Goal: Answer question/provide support: Share knowledge or assist other users

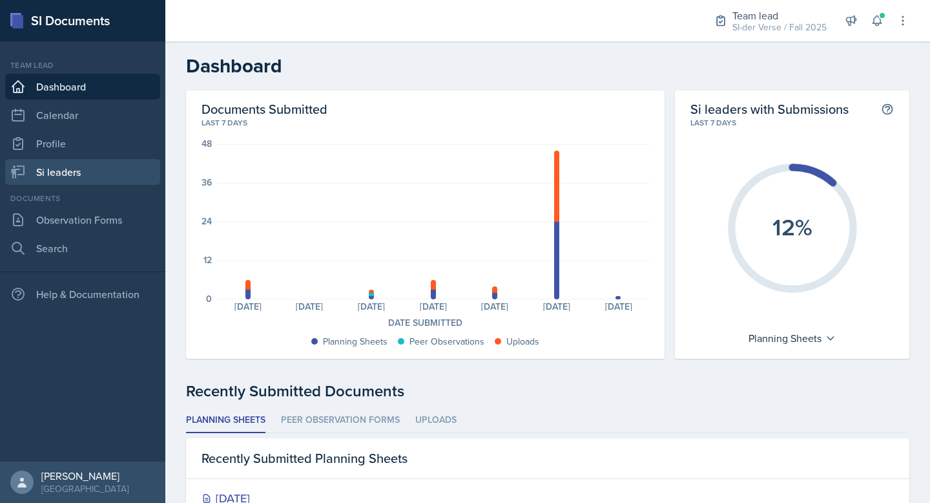
click at [62, 169] on link "Si leaders" at bounding box center [82, 172] width 155 height 26
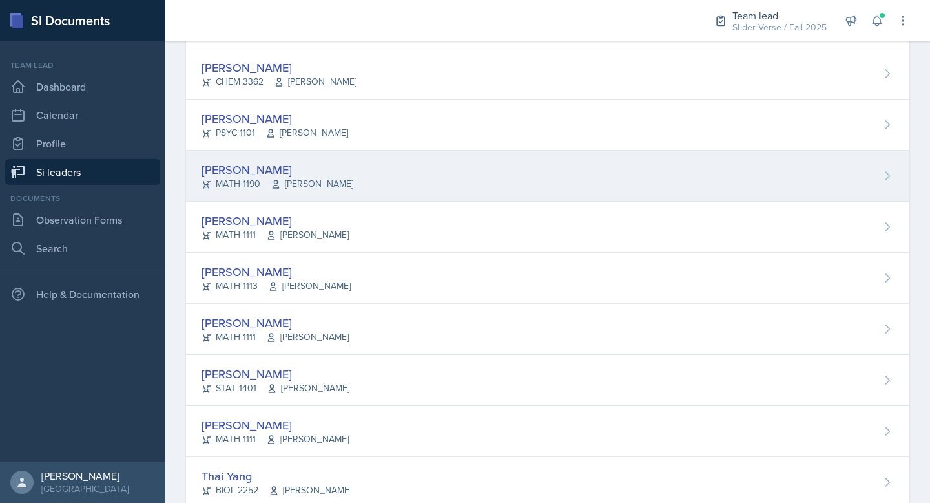
scroll to position [767, 0]
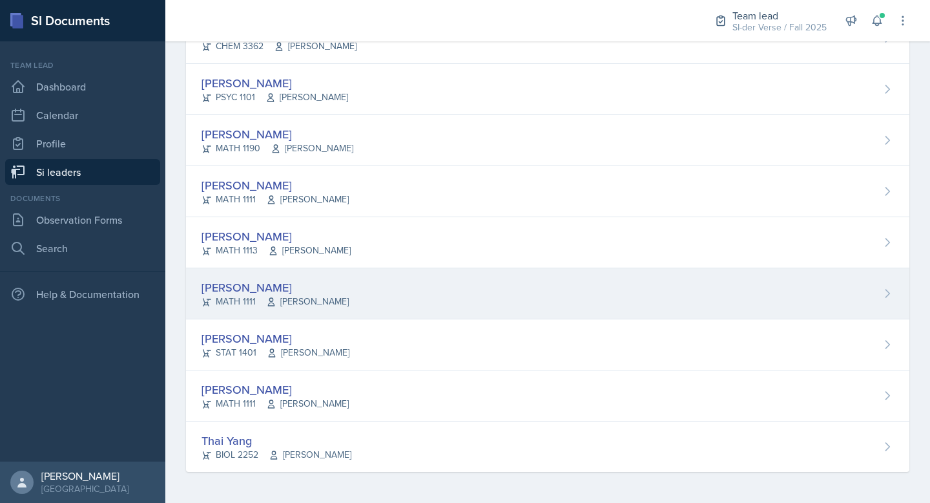
click at [282, 282] on div "[PERSON_NAME]" at bounding box center [275, 286] width 147 height 17
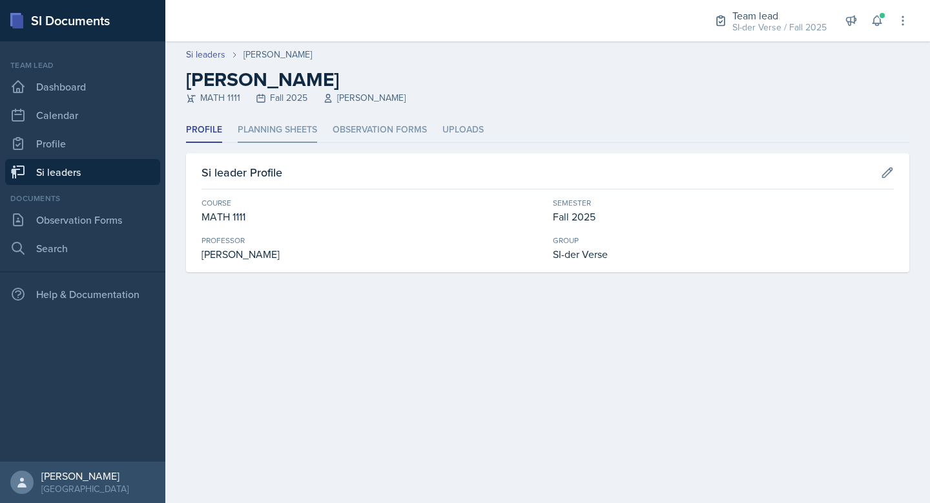
click at [271, 131] on li "Planning Sheets" at bounding box center [277, 130] width 79 height 25
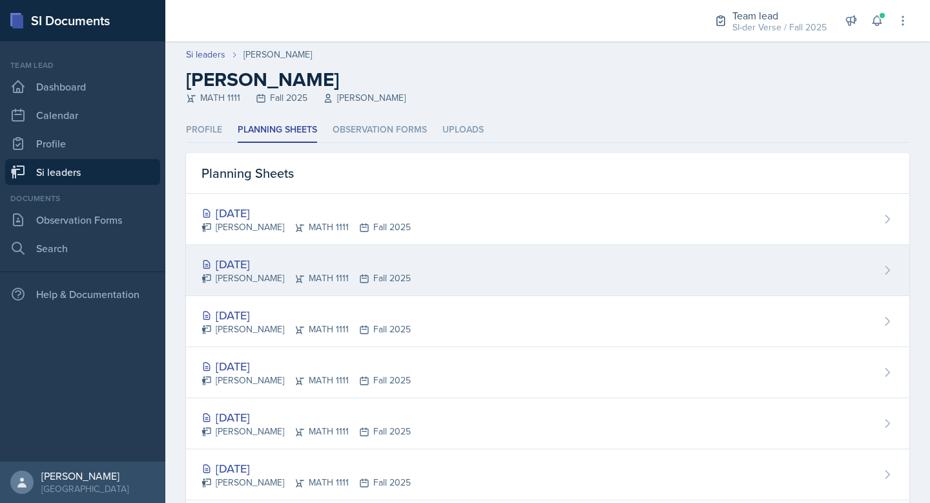
click at [260, 262] on div "[DATE]" at bounding box center [306, 263] width 209 height 17
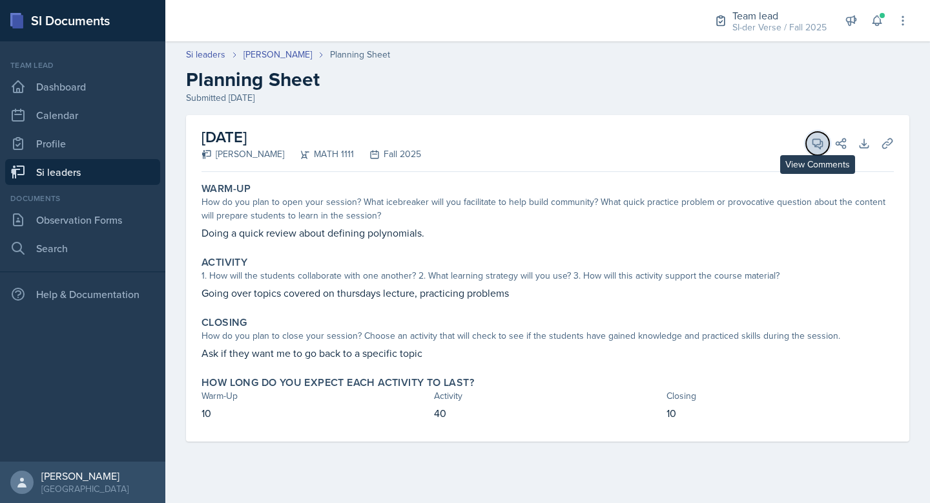
click at [815, 143] on icon at bounding box center [817, 143] width 13 height 13
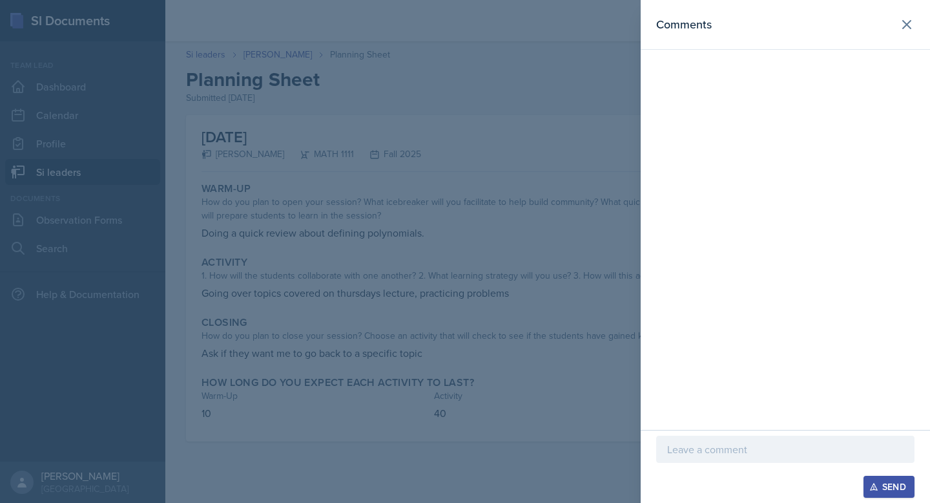
click at [713, 460] on div at bounding box center [785, 448] width 258 height 27
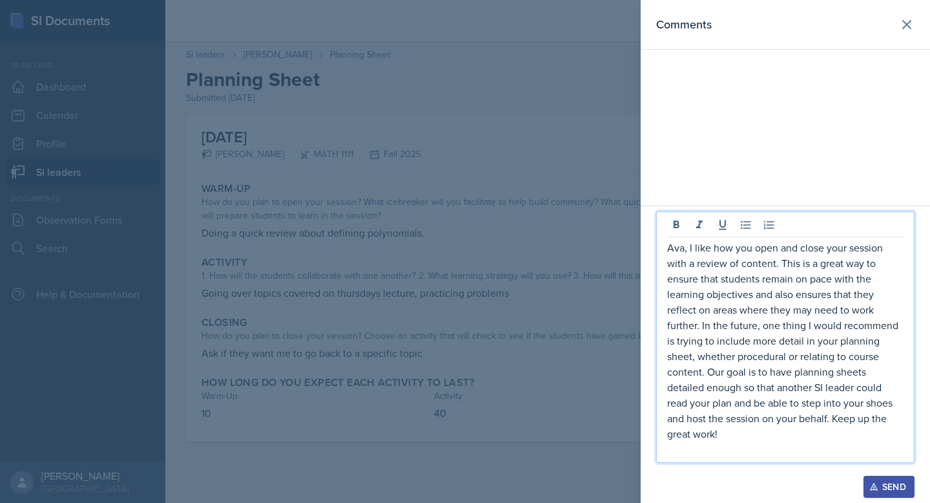
click at [874, 486] on icon "button" at bounding box center [873, 486] width 9 height 9
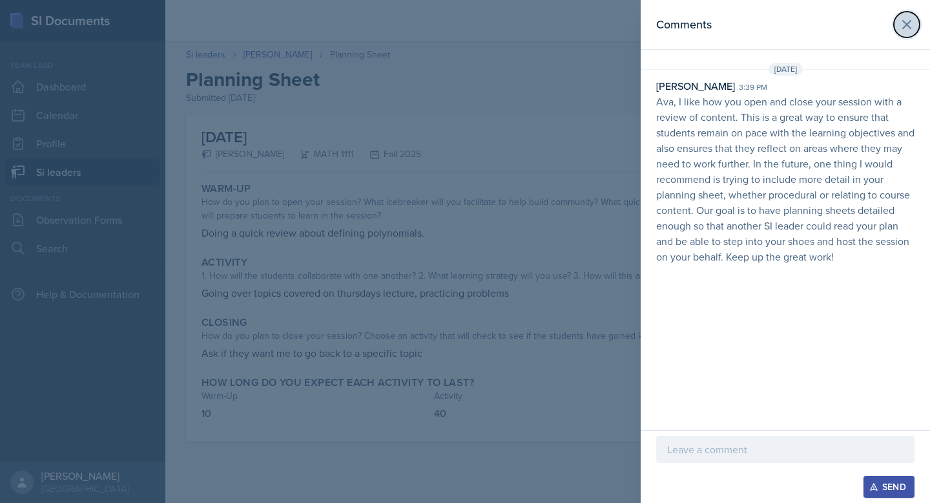
click at [906, 31] on icon at bounding box center [907, 25] width 16 height 16
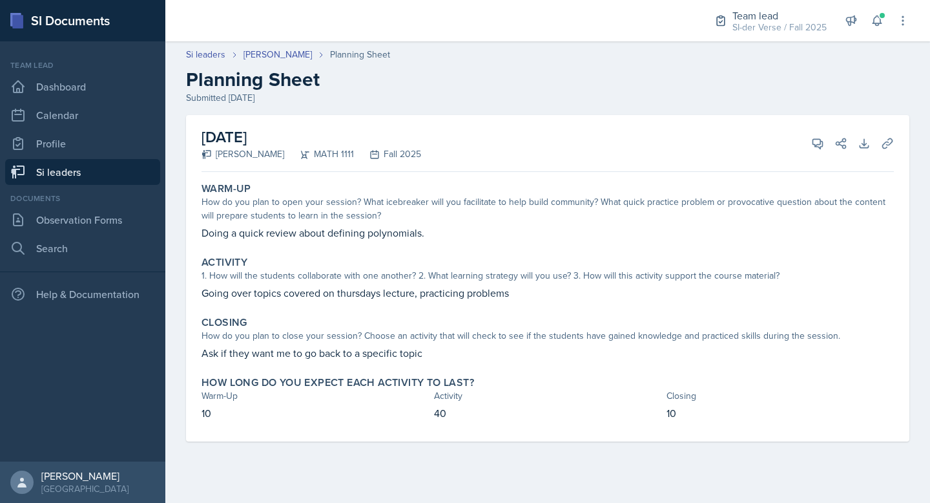
click at [48, 176] on link "Si leaders" at bounding box center [82, 172] width 155 height 26
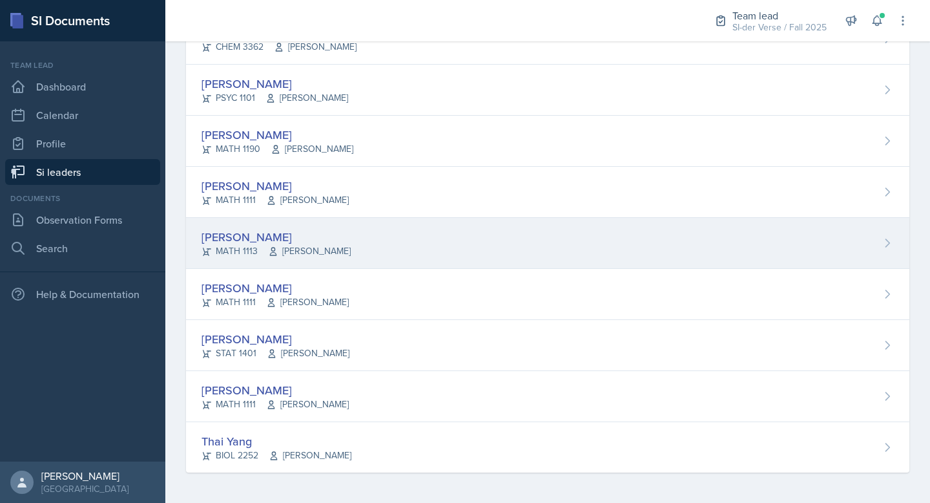
scroll to position [767, 0]
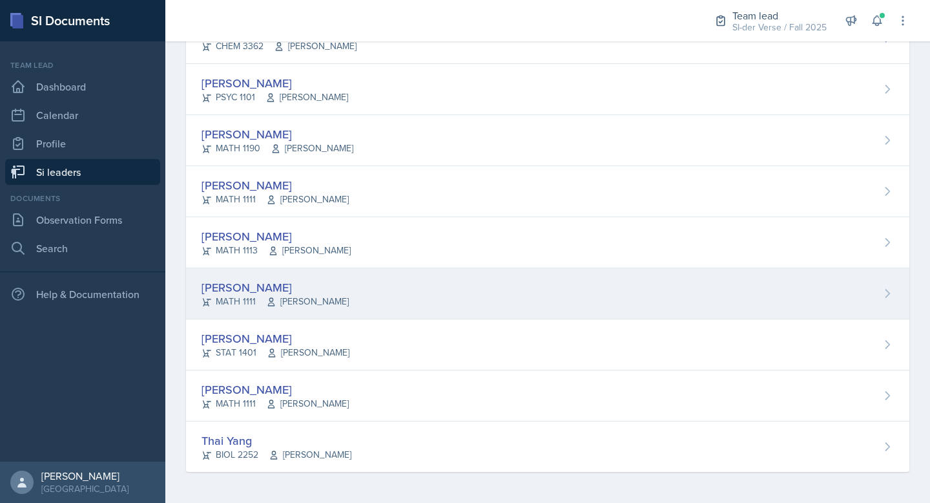
click at [269, 280] on div "[PERSON_NAME]" at bounding box center [275, 286] width 147 height 17
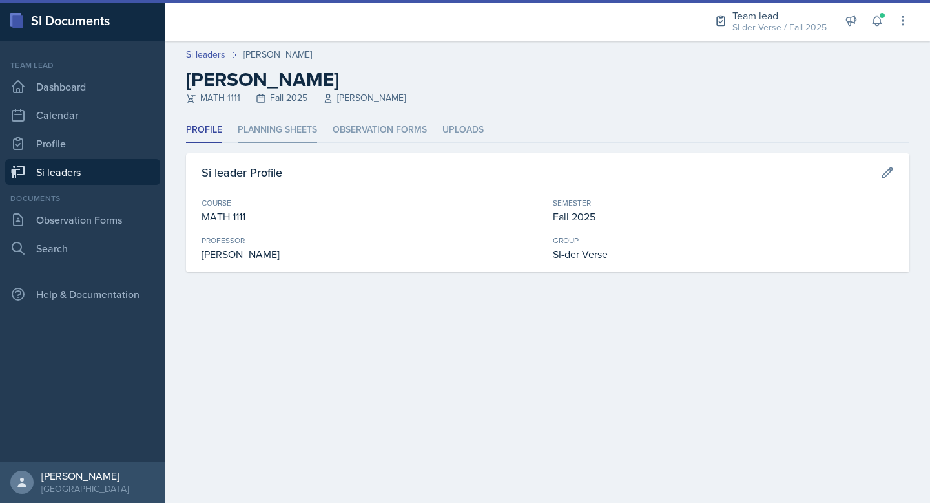
click at [266, 139] on li "Planning Sheets" at bounding box center [277, 130] width 79 height 25
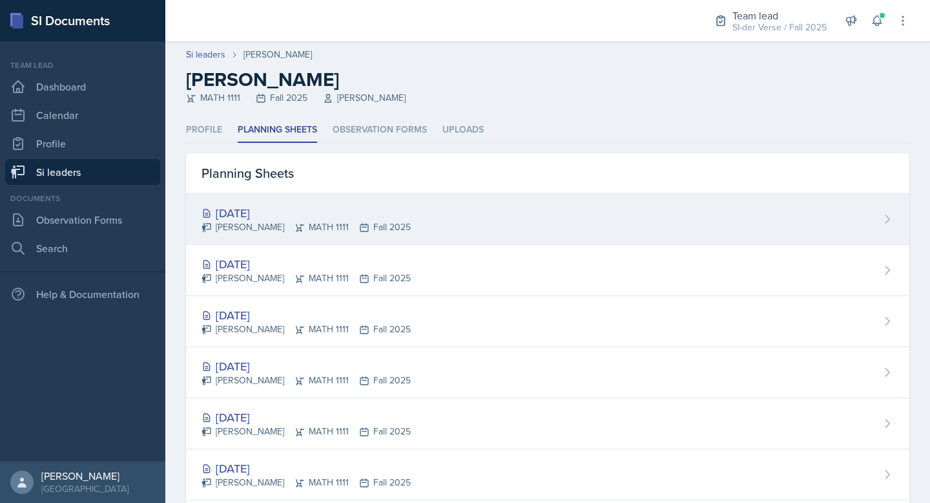
click at [275, 205] on div "[DATE]" at bounding box center [306, 212] width 209 height 17
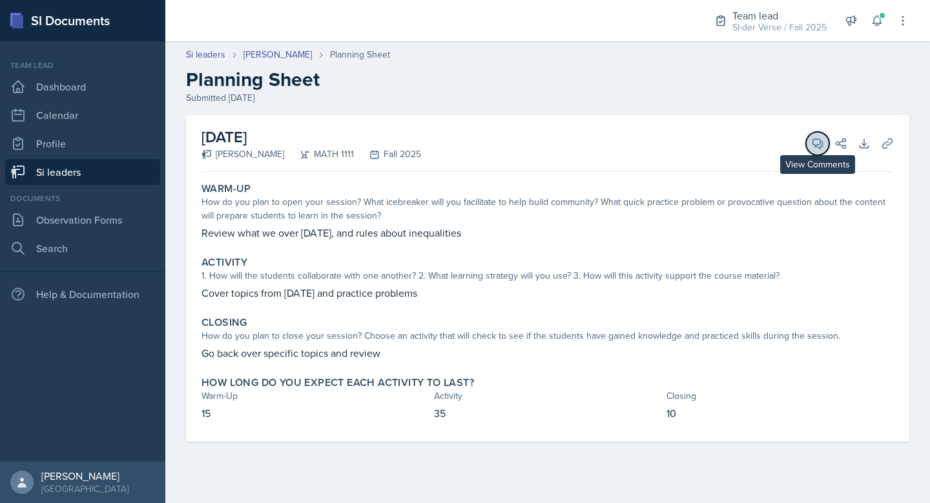
click at [821, 138] on span at bounding box center [822, 139] width 6 height 6
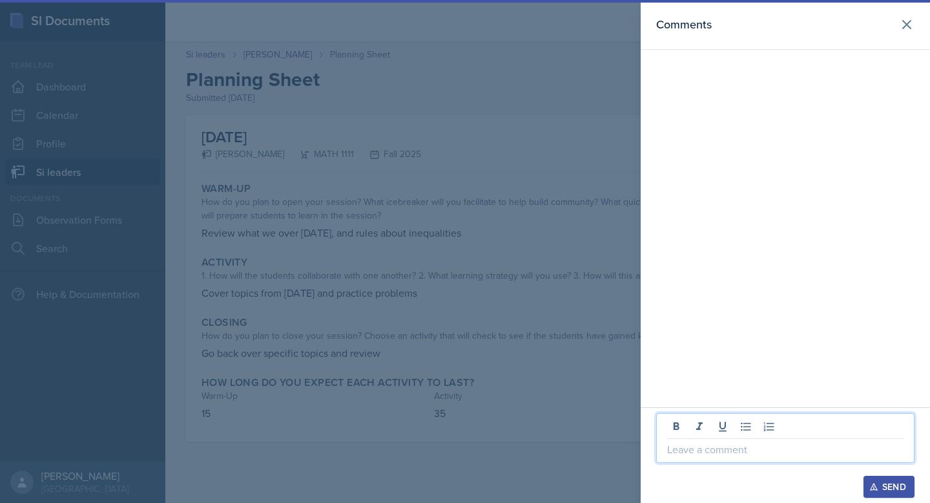
click at [725, 454] on p at bounding box center [785, 449] width 236 height 16
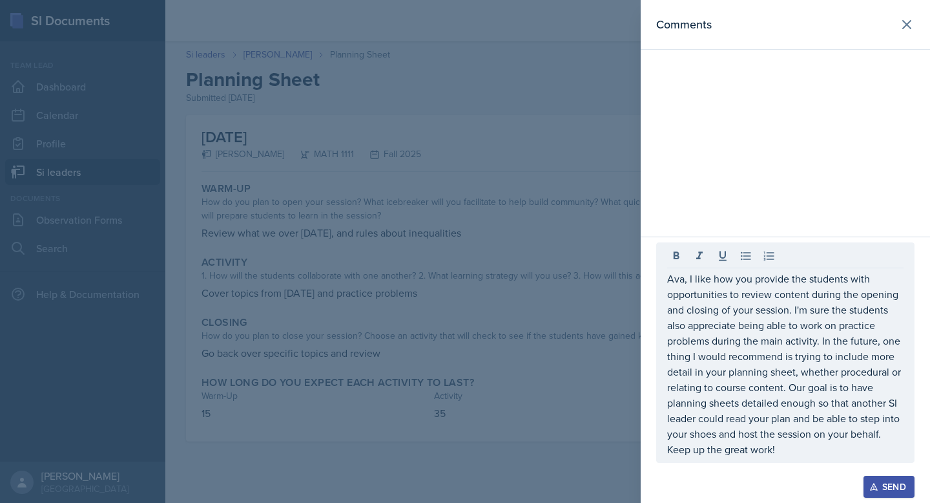
click at [866, 487] on button "Send" at bounding box center [889, 486] width 51 height 22
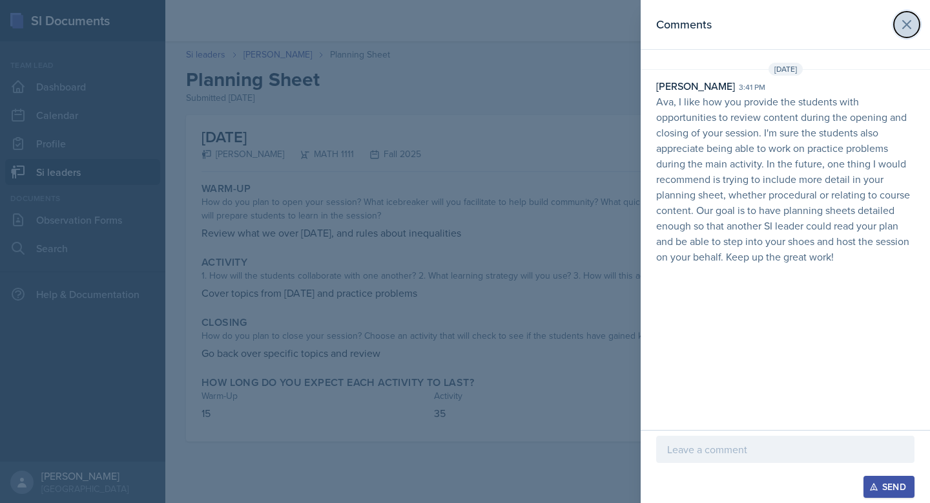
click at [908, 17] on icon at bounding box center [907, 25] width 16 height 16
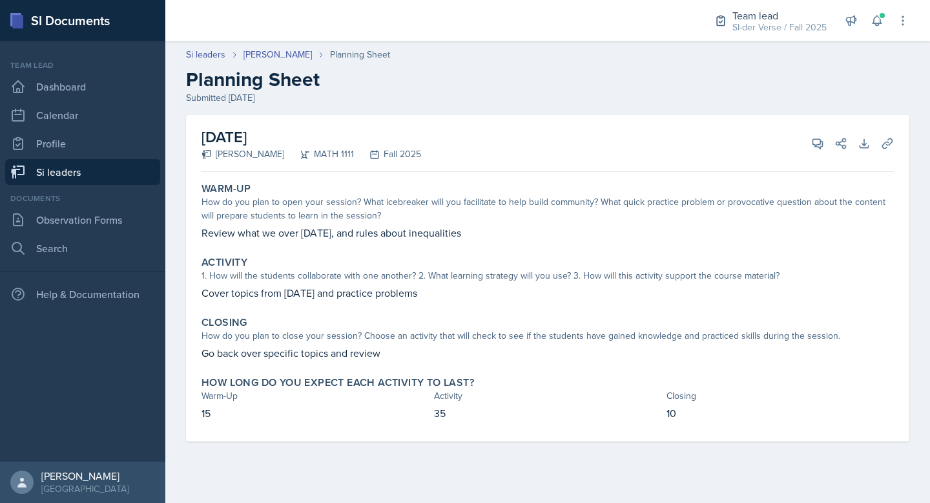
click at [91, 165] on link "Si leaders" at bounding box center [82, 172] width 155 height 26
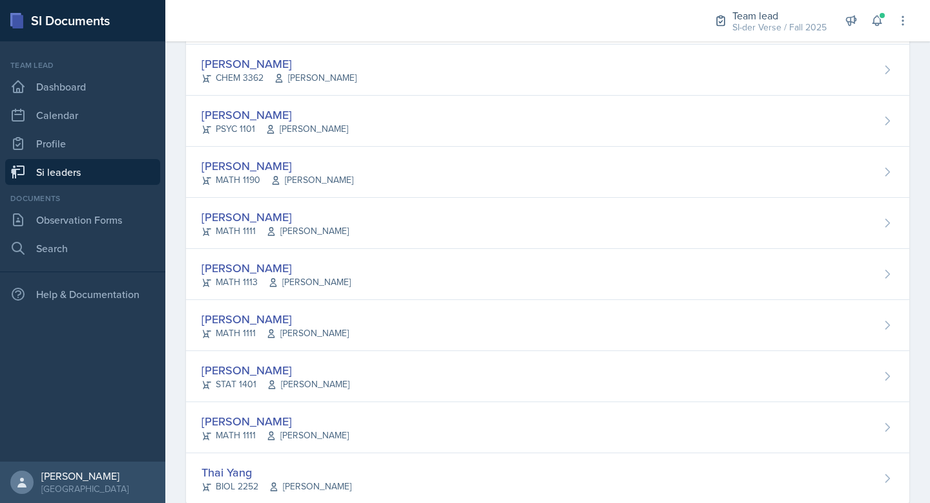
scroll to position [767, 0]
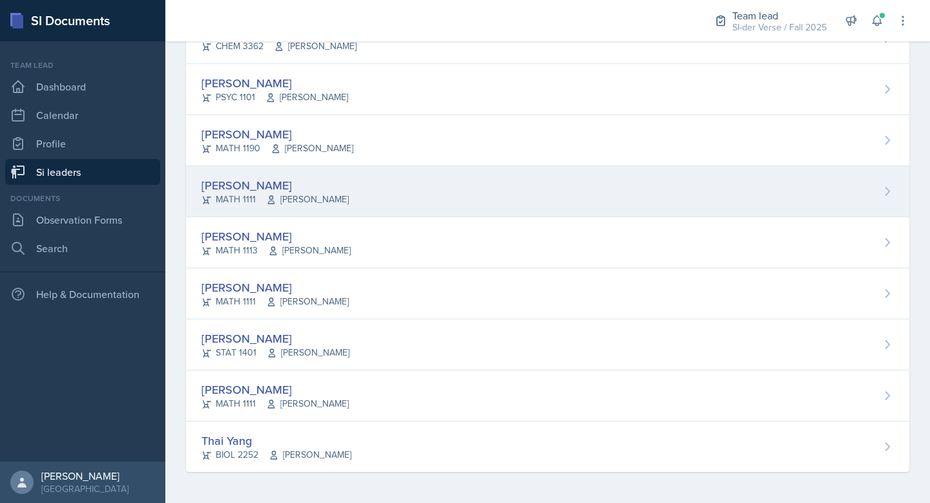
click at [313, 182] on div "[PERSON_NAME]" at bounding box center [275, 184] width 147 height 17
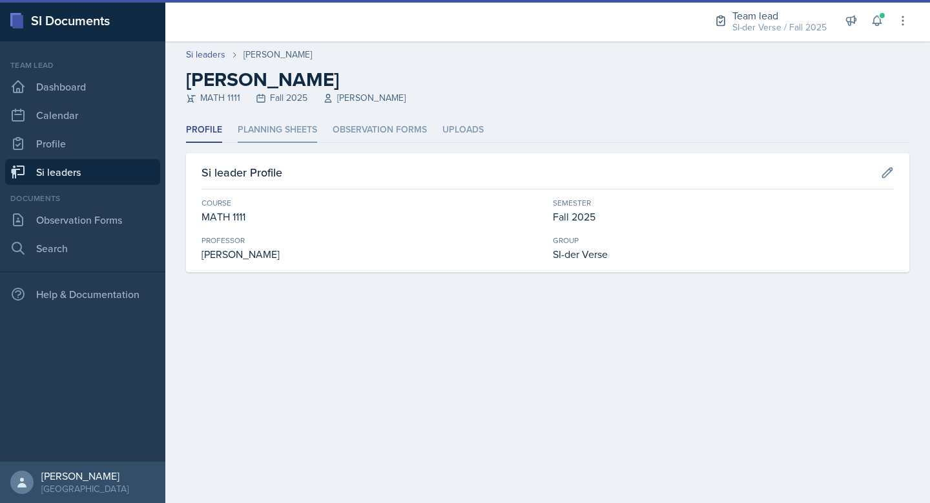
click at [284, 125] on li "Planning Sheets" at bounding box center [277, 130] width 79 height 25
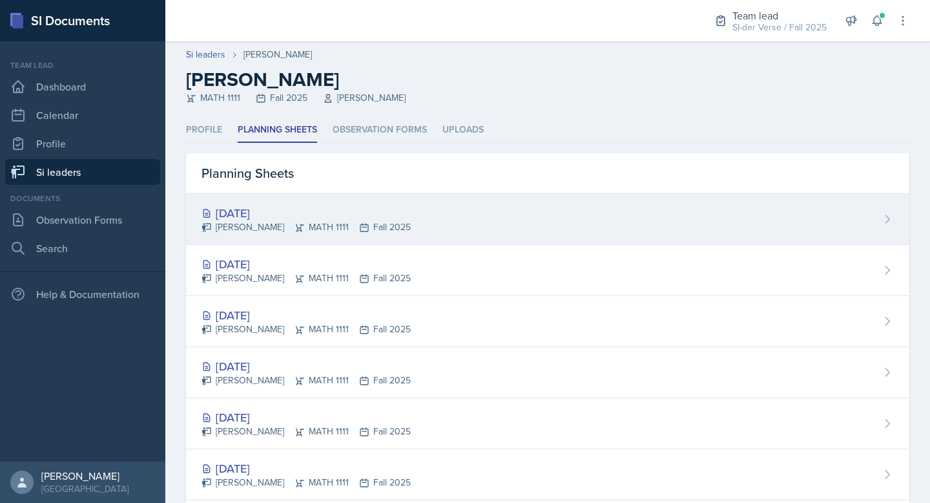
click at [306, 205] on div "[DATE]" at bounding box center [306, 212] width 209 height 17
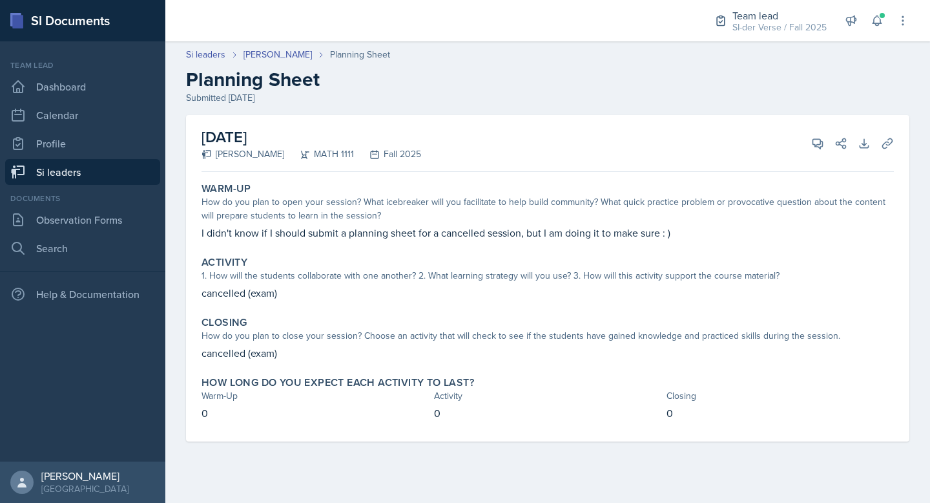
click at [111, 164] on link "Si leaders" at bounding box center [82, 172] width 155 height 26
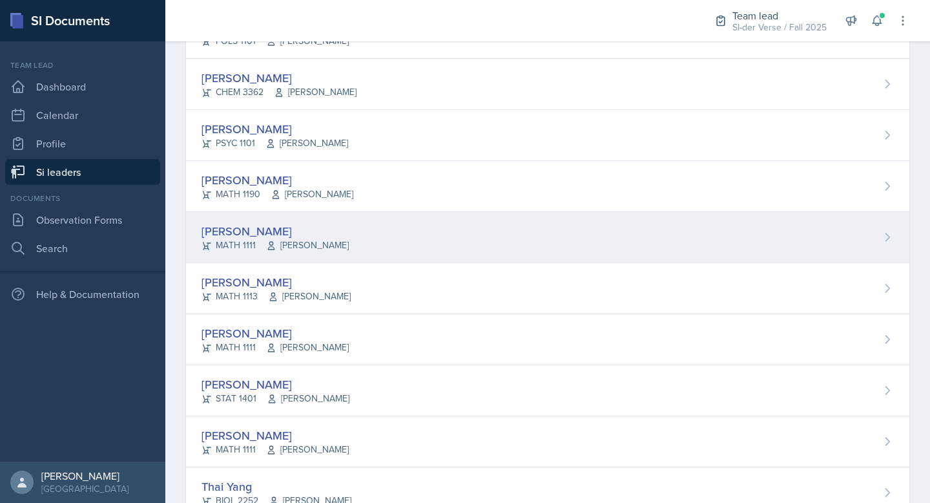
scroll to position [767, 0]
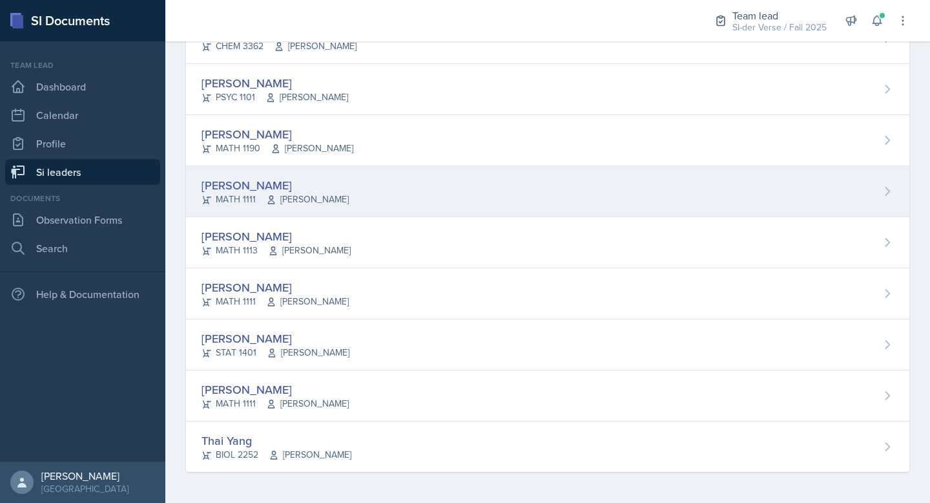
click at [286, 196] on span "[PERSON_NAME]" at bounding box center [307, 200] width 83 height 14
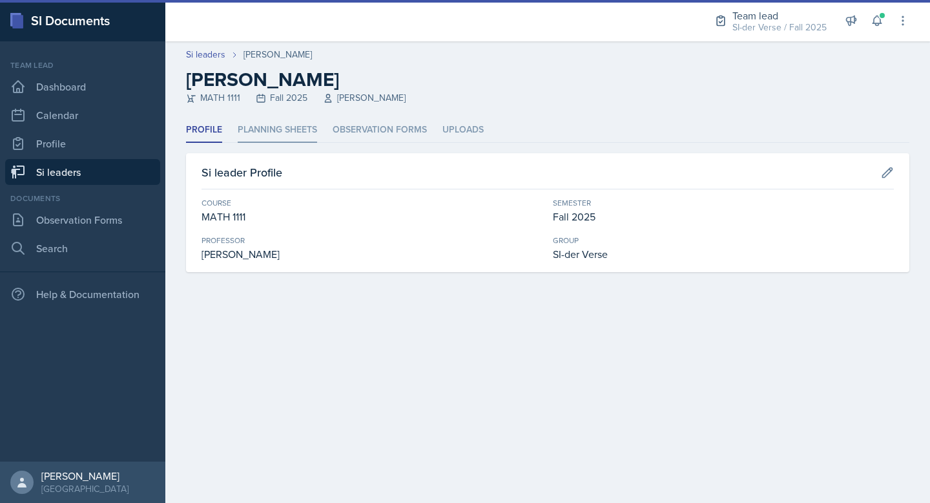
click at [272, 133] on li "Planning Sheets" at bounding box center [277, 130] width 79 height 25
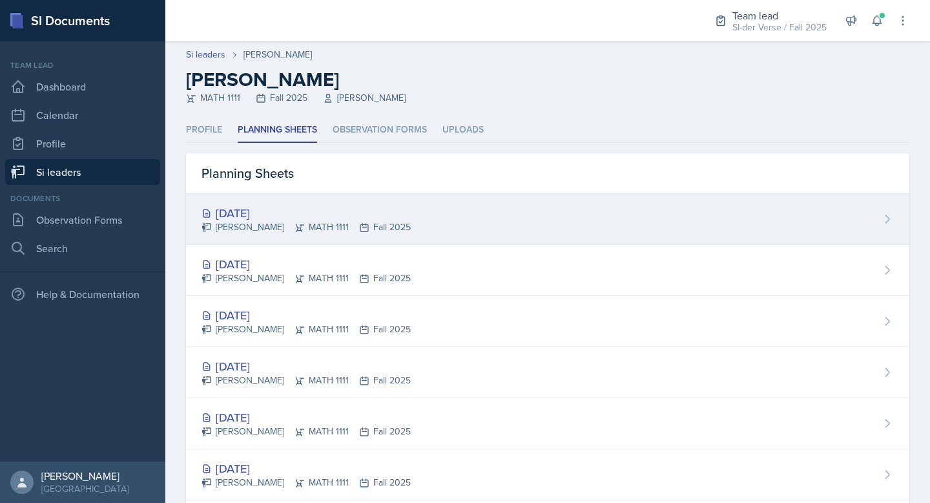
click at [302, 208] on div "[DATE]" at bounding box center [306, 212] width 209 height 17
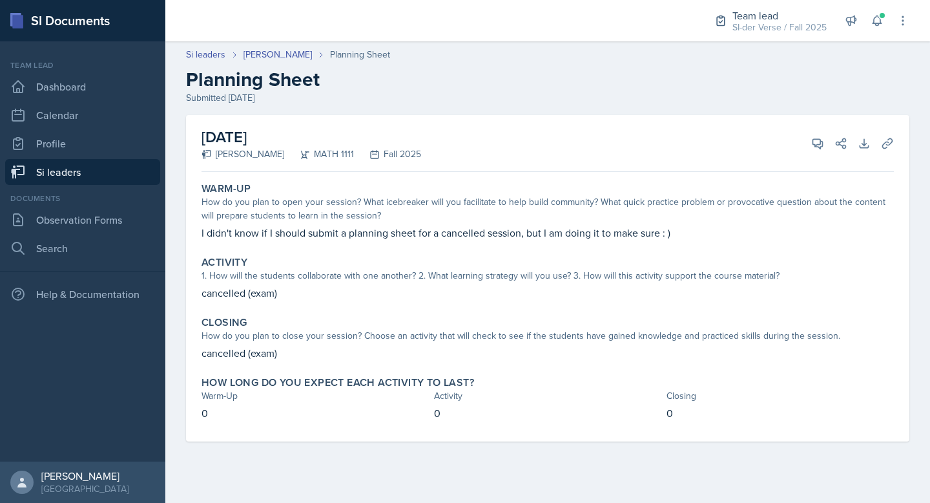
click at [110, 176] on link "Si leaders" at bounding box center [82, 172] width 155 height 26
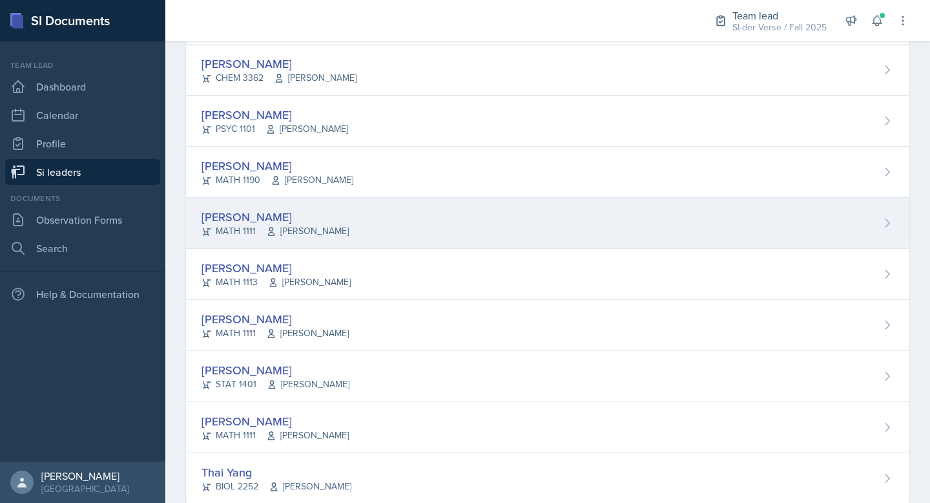
scroll to position [767, 0]
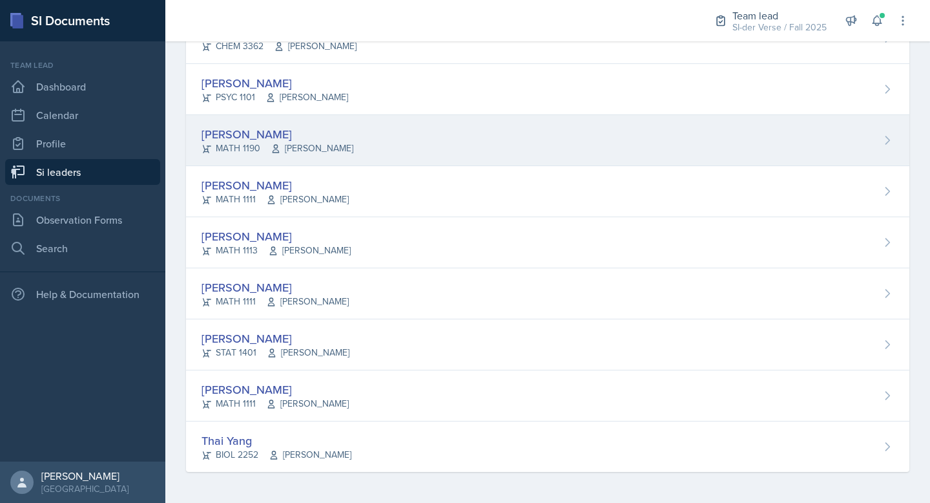
click at [236, 134] on div "[PERSON_NAME]" at bounding box center [278, 133] width 152 height 17
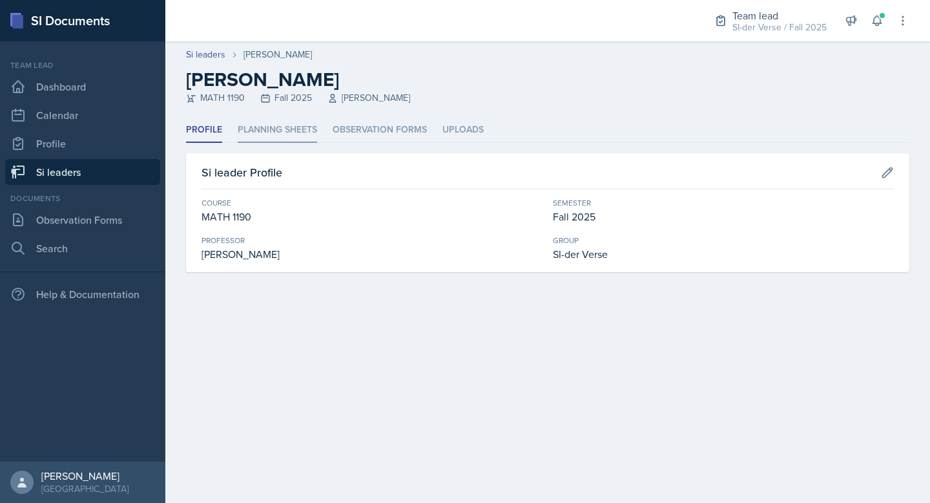
click at [265, 134] on li "Planning Sheets" at bounding box center [277, 130] width 79 height 25
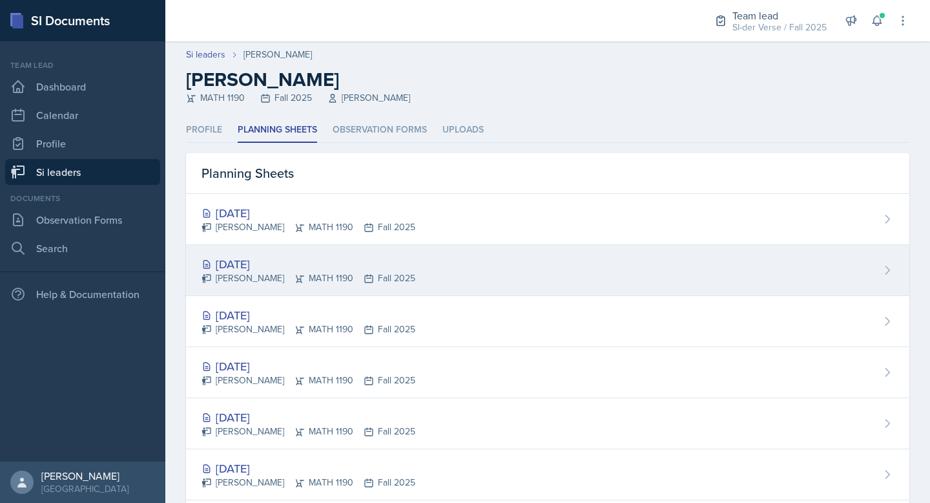
click at [273, 256] on div "[DATE]" at bounding box center [309, 263] width 214 height 17
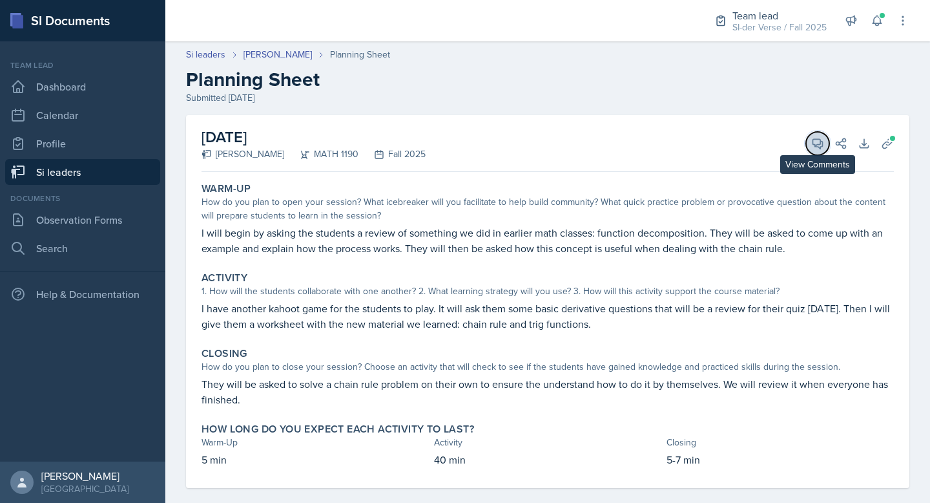
click at [813, 139] on icon at bounding box center [818, 144] width 10 height 10
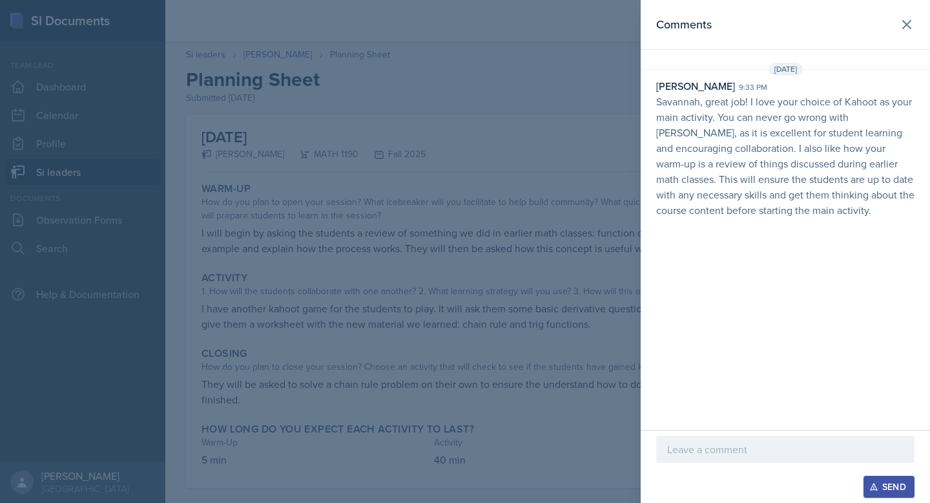
click at [354, 79] on div at bounding box center [465, 251] width 930 height 503
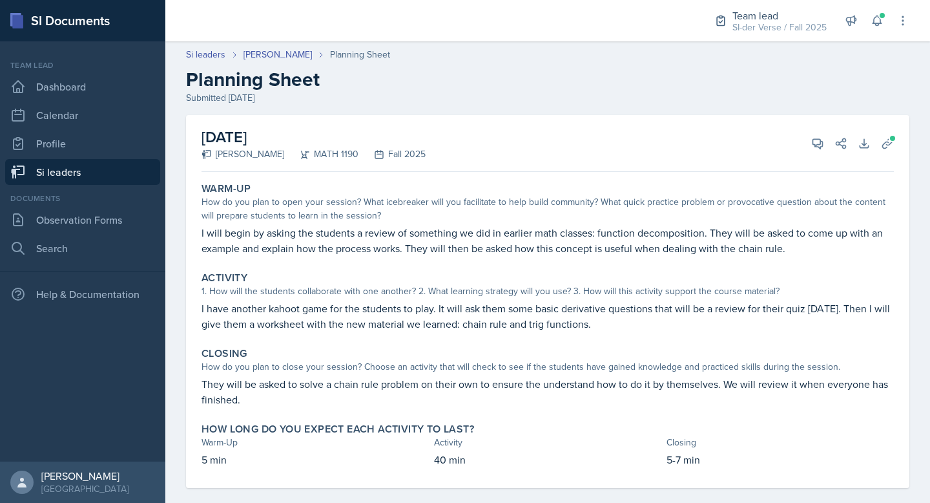
click at [84, 170] on link "Si leaders" at bounding box center [82, 172] width 155 height 26
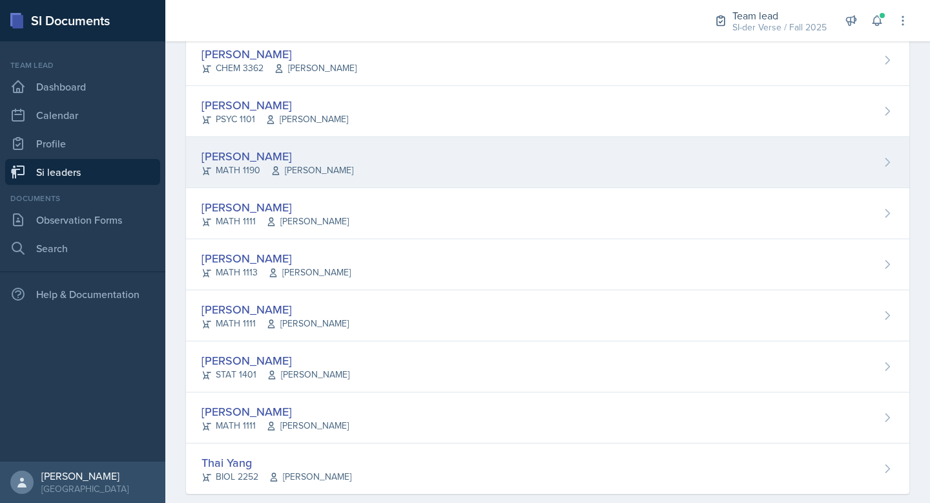
scroll to position [767, 0]
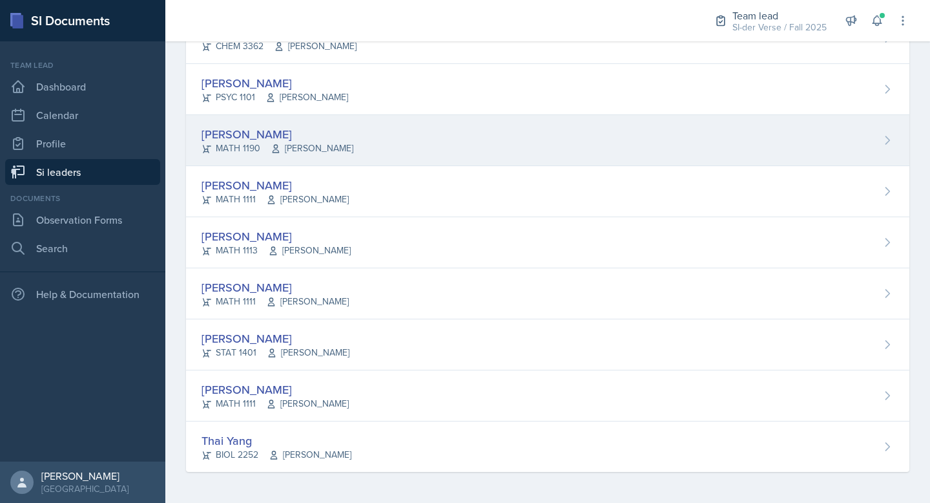
click at [238, 143] on div "MATH 1190 [PERSON_NAME]" at bounding box center [278, 148] width 152 height 14
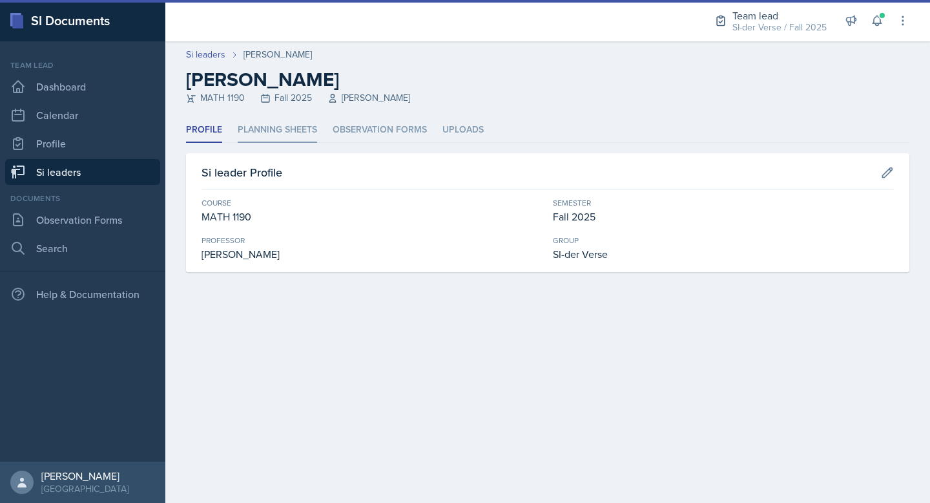
click at [276, 131] on li "Planning Sheets" at bounding box center [277, 130] width 79 height 25
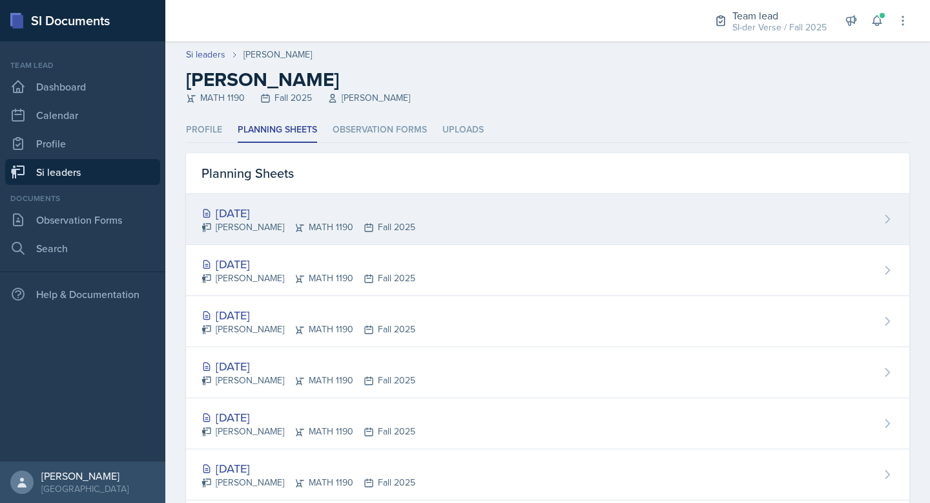
click at [274, 200] on div "[DATE] [PERSON_NAME] MATH 1190 Fall 2025" at bounding box center [547, 219] width 723 height 51
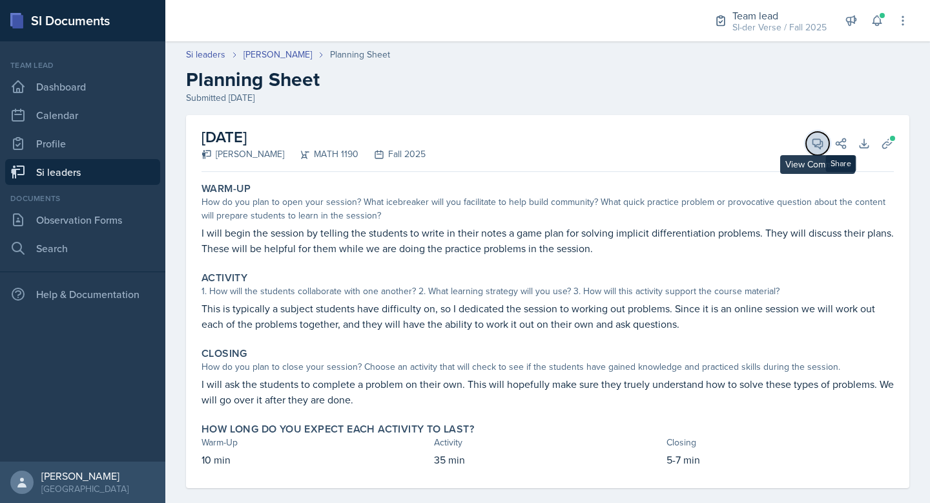
click at [813, 143] on icon at bounding box center [817, 143] width 13 height 13
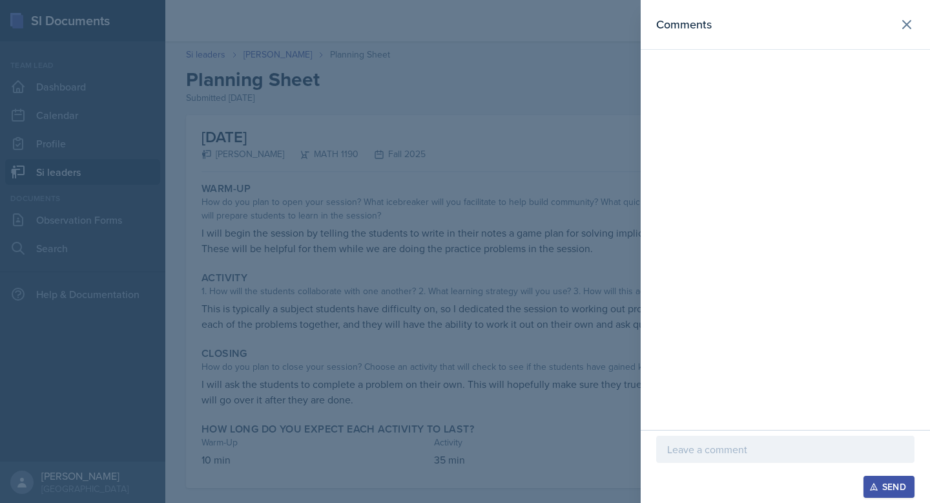
click at [695, 463] on div at bounding box center [785, 469] width 258 height 13
click at [695, 452] on p at bounding box center [785, 449] width 236 height 16
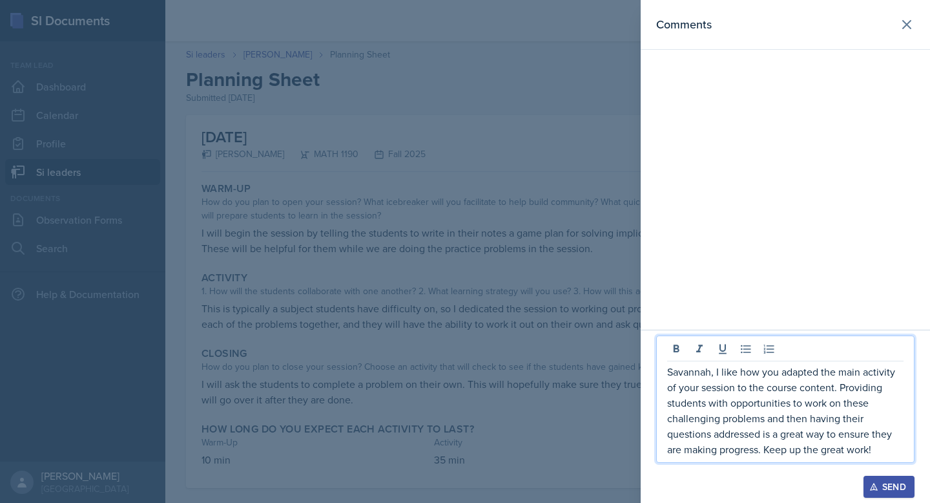
click at [875, 474] on div at bounding box center [785, 469] width 258 height 13
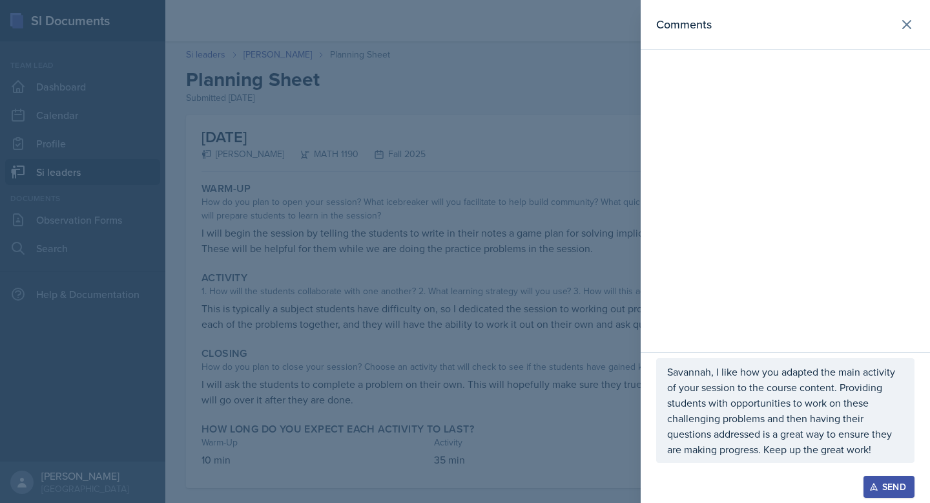
click at [862, 479] on div "Send" at bounding box center [785, 486] width 258 height 22
click at [877, 481] on div "Send" at bounding box center [889, 486] width 34 height 10
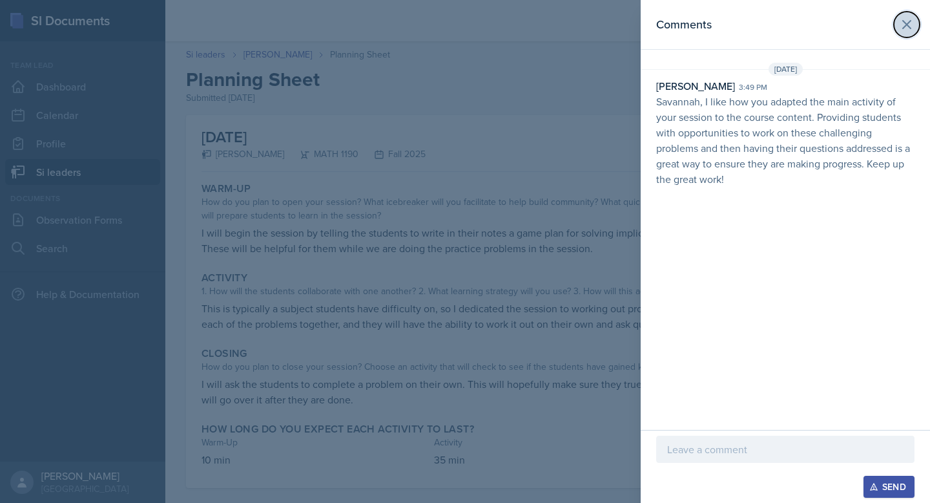
click at [905, 25] on icon at bounding box center [907, 25] width 8 height 8
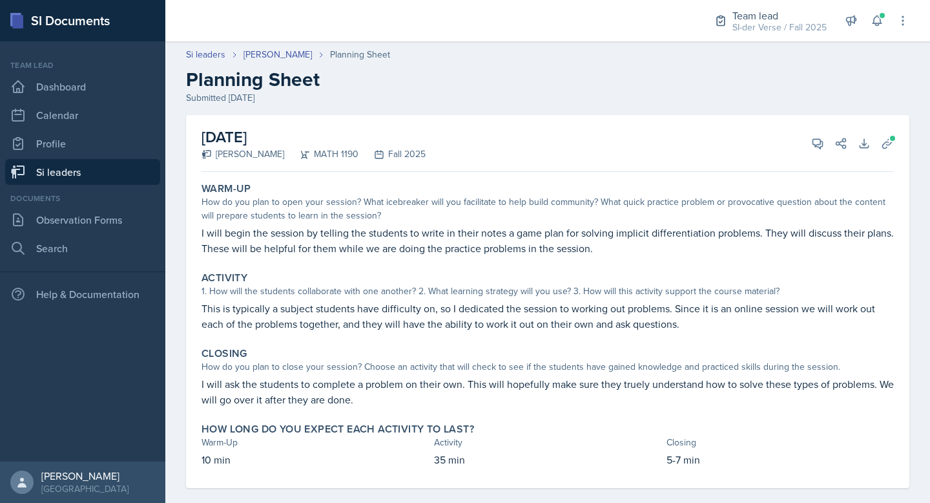
click at [79, 174] on link "Si leaders" at bounding box center [82, 172] width 155 height 26
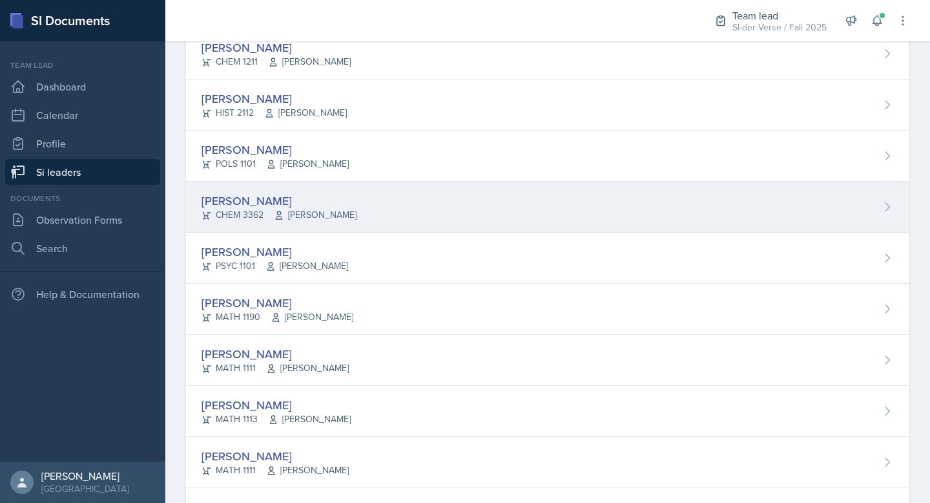
scroll to position [767, 0]
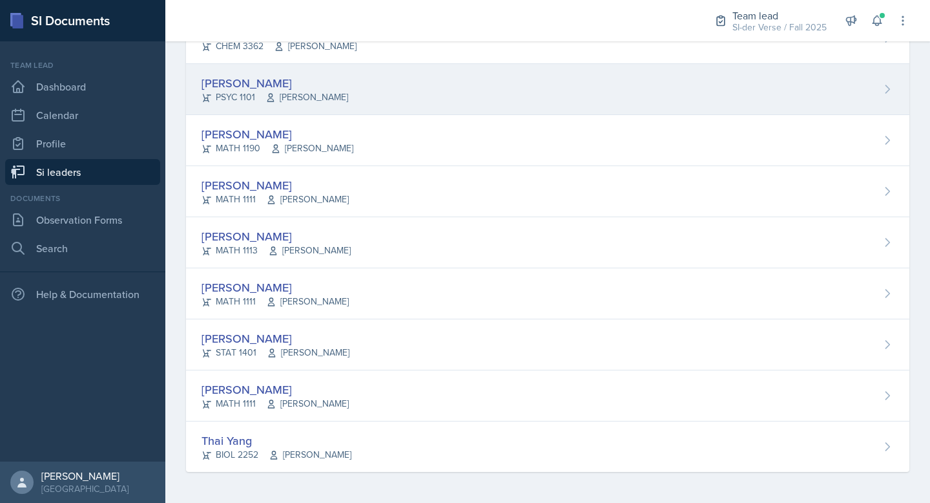
click at [256, 71] on div "[PERSON_NAME] PSYC 1101 [PERSON_NAME]" at bounding box center [547, 89] width 723 height 51
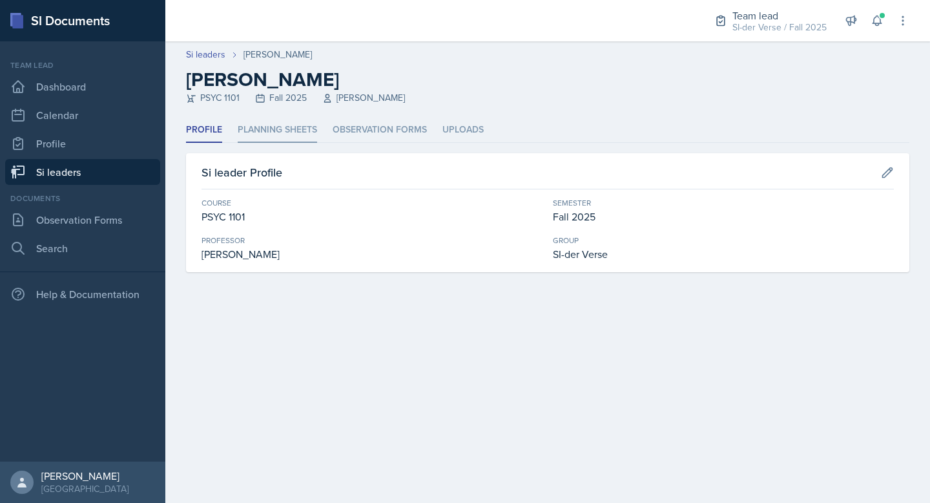
click at [269, 129] on li "Planning Sheets" at bounding box center [277, 130] width 79 height 25
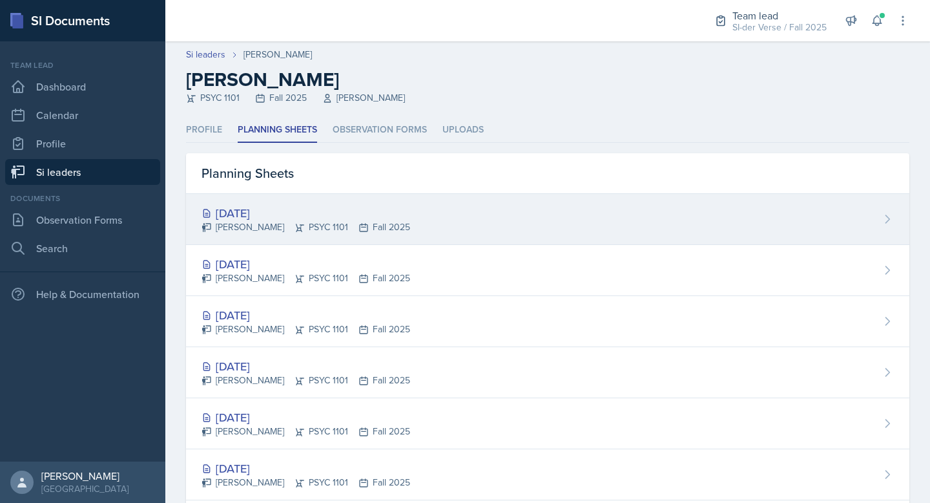
click at [262, 207] on div "[DATE]" at bounding box center [306, 212] width 209 height 17
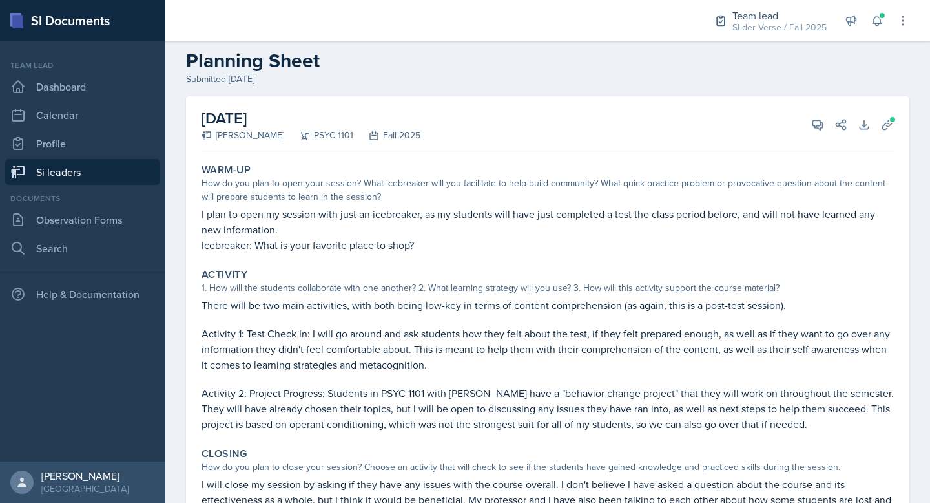
scroll to position [28, 0]
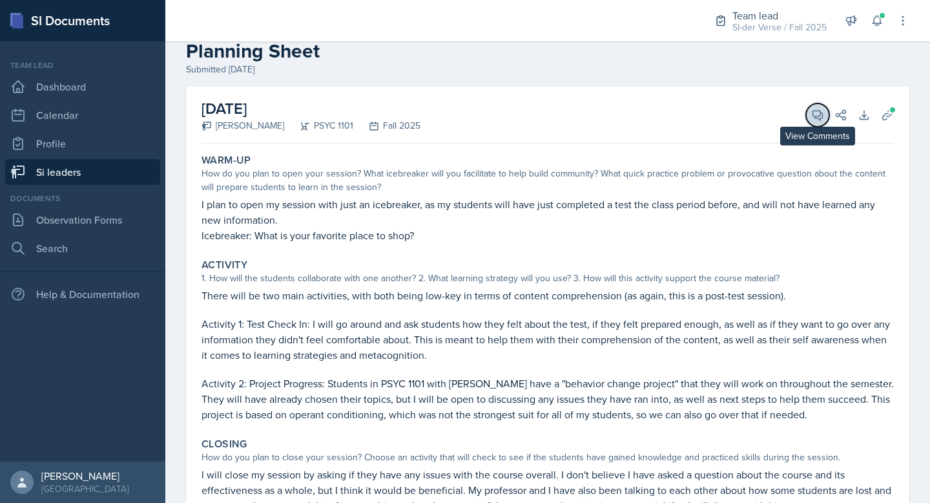
click at [806, 118] on button "View Comments" at bounding box center [817, 114] width 23 height 23
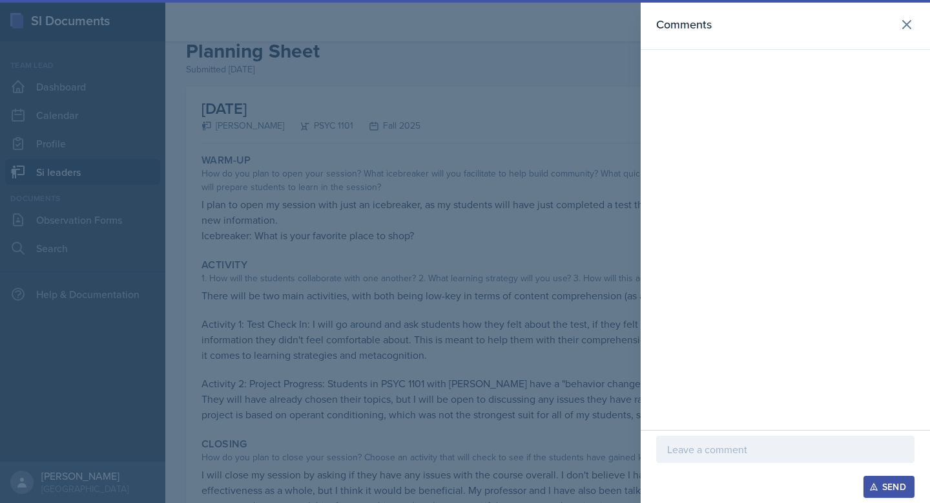
click at [734, 453] on p at bounding box center [785, 449] width 236 height 16
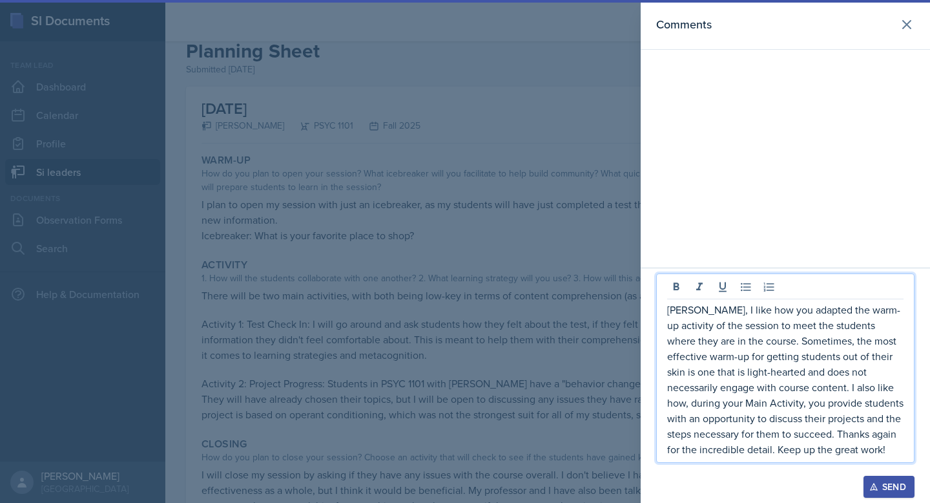
drag, startPoint x: 881, startPoint y: 488, endPoint x: 835, endPoint y: 464, distance: 51.4
click at [880, 488] on div "Send" at bounding box center [889, 486] width 34 height 10
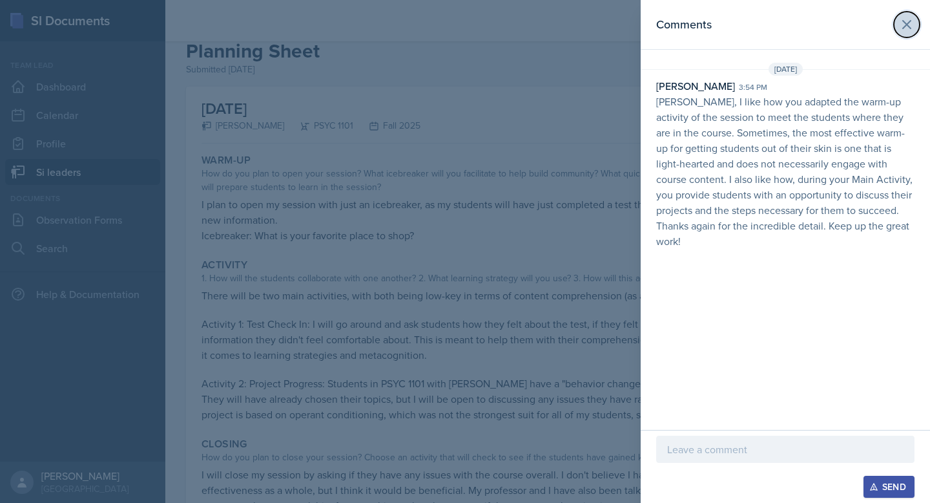
click at [908, 29] on icon at bounding box center [907, 25] width 16 height 16
